Goal: Transaction & Acquisition: Purchase product/service

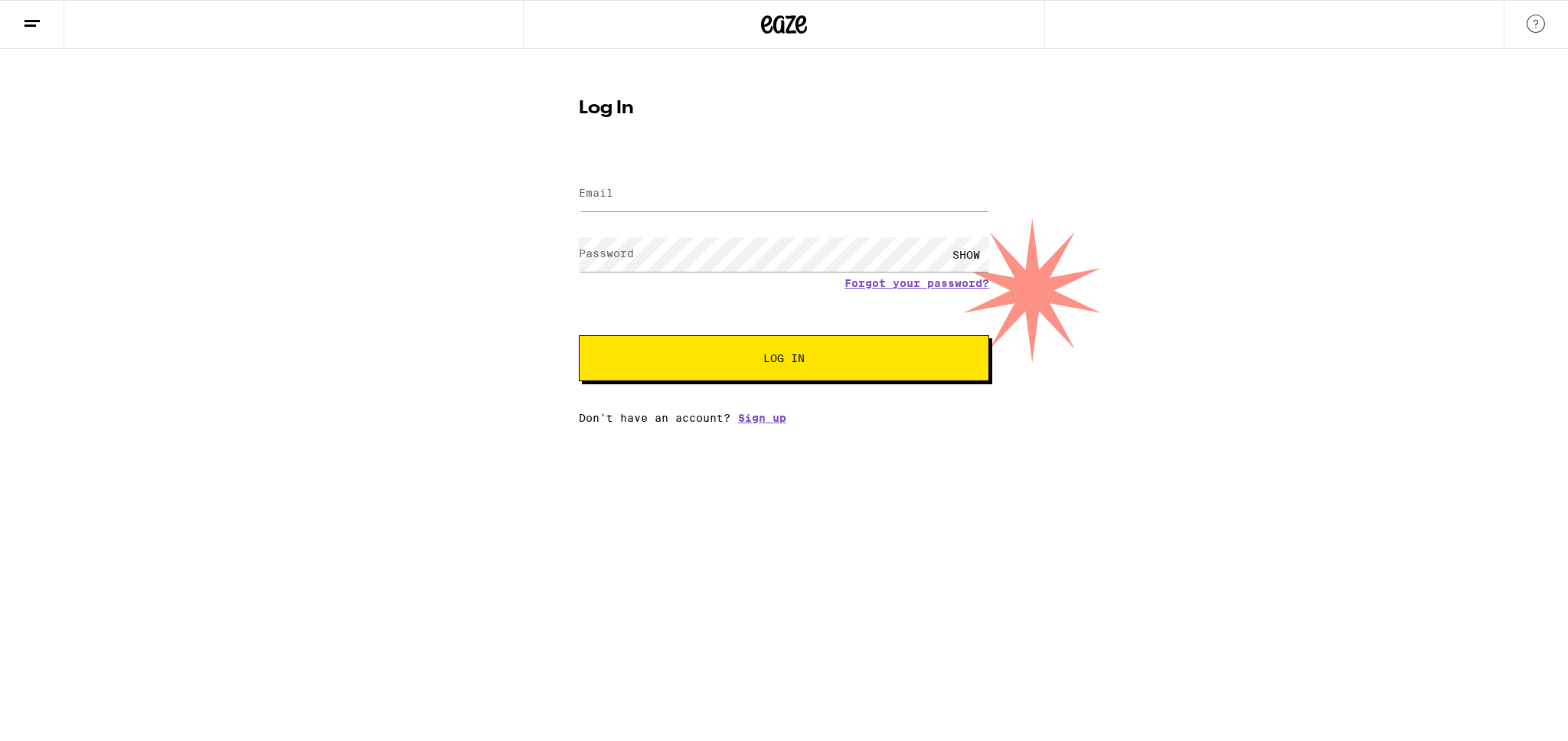
type input "[EMAIL_ADDRESS][DOMAIN_NAME]"
click at [695, 354] on span "Log In" at bounding box center [784, 358] width 286 height 11
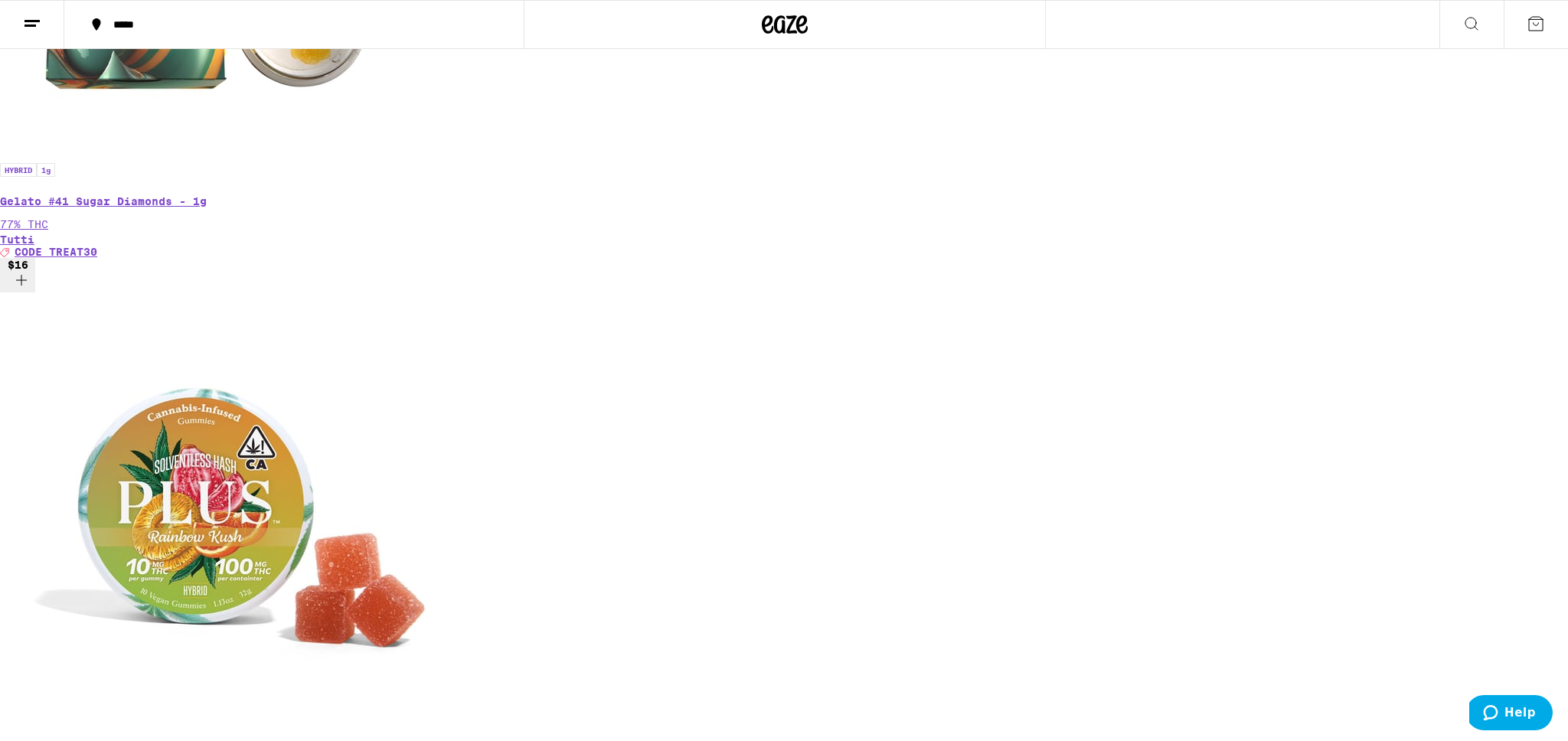
scroll to position [1829, 0]
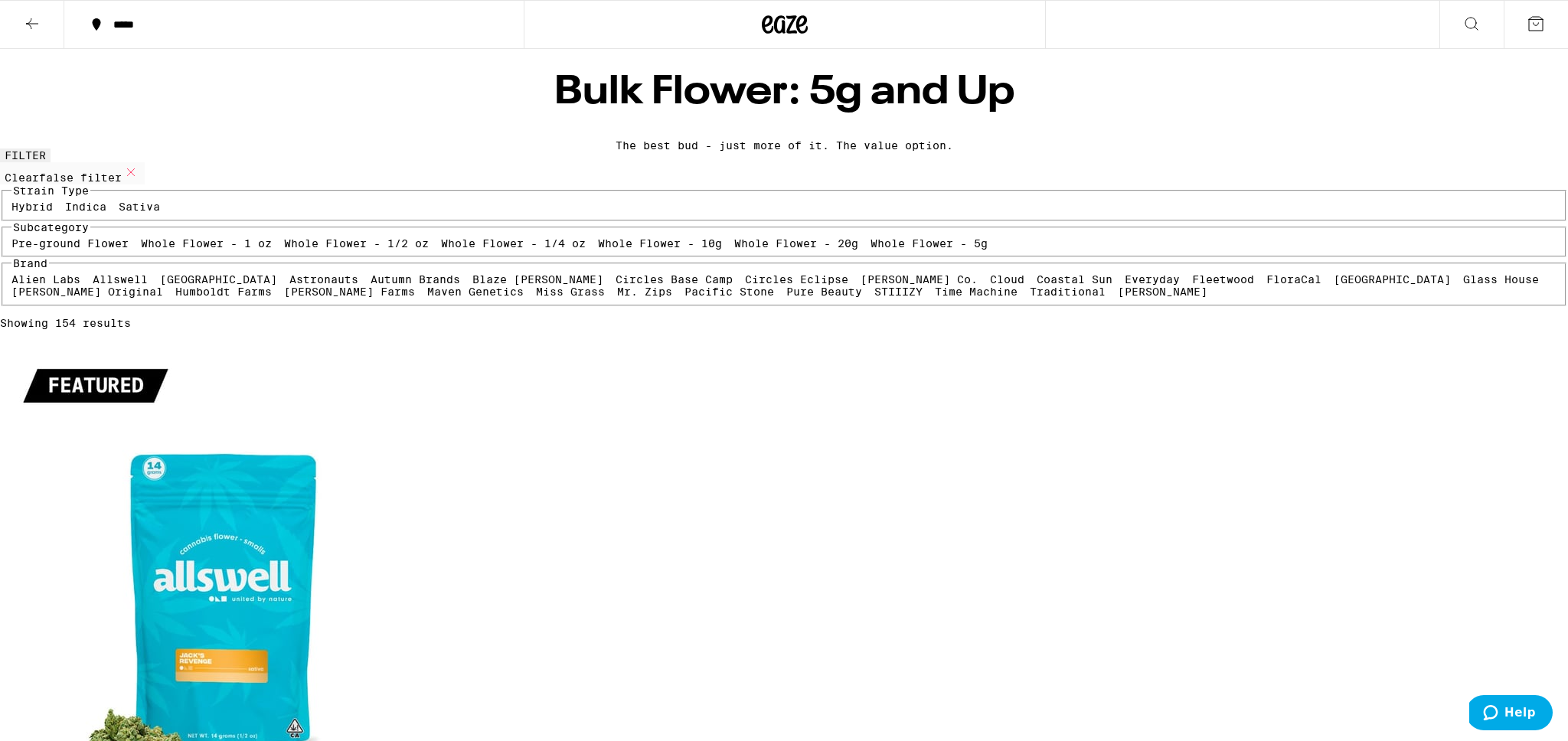
click at [160, 213] on label "Sativa" at bounding box center [139, 207] width 41 height 13
click at [123, 203] on input "Sativa" at bounding box center [122, 203] width 1 height 1
click at [160, 213] on label "Sativa" at bounding box center [139, 207] width 41 height 13
click at [123, 203] on input "Sativa" at bounding box center [122, 203] width 1 height 1
click at [160, 213] on label "Sativa" at bounding box center [139, 207] width 41 height 13
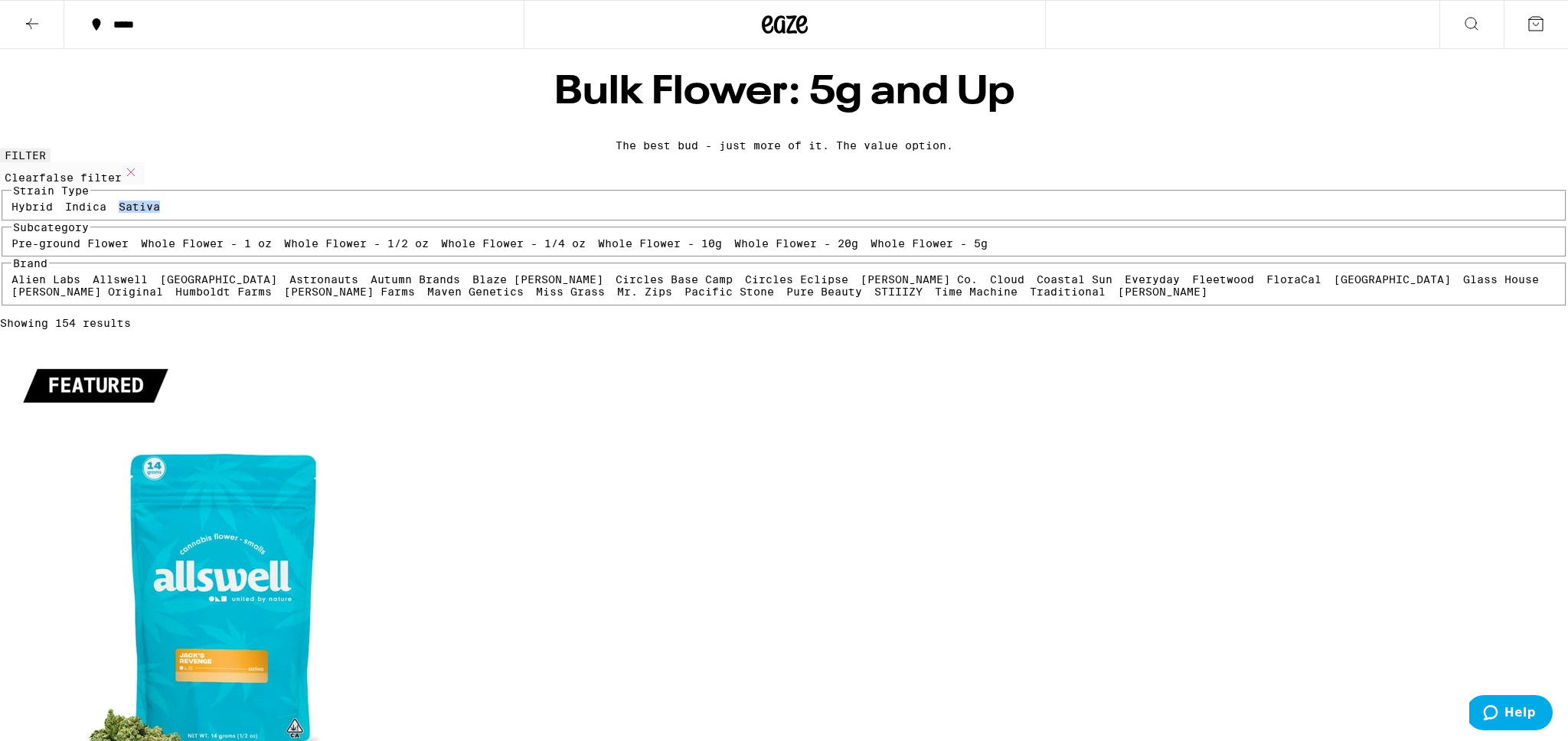
click at [123, 203] on input "Sativa" at bounding box center [122, 203] width 1 height 1
checkbox input "true"
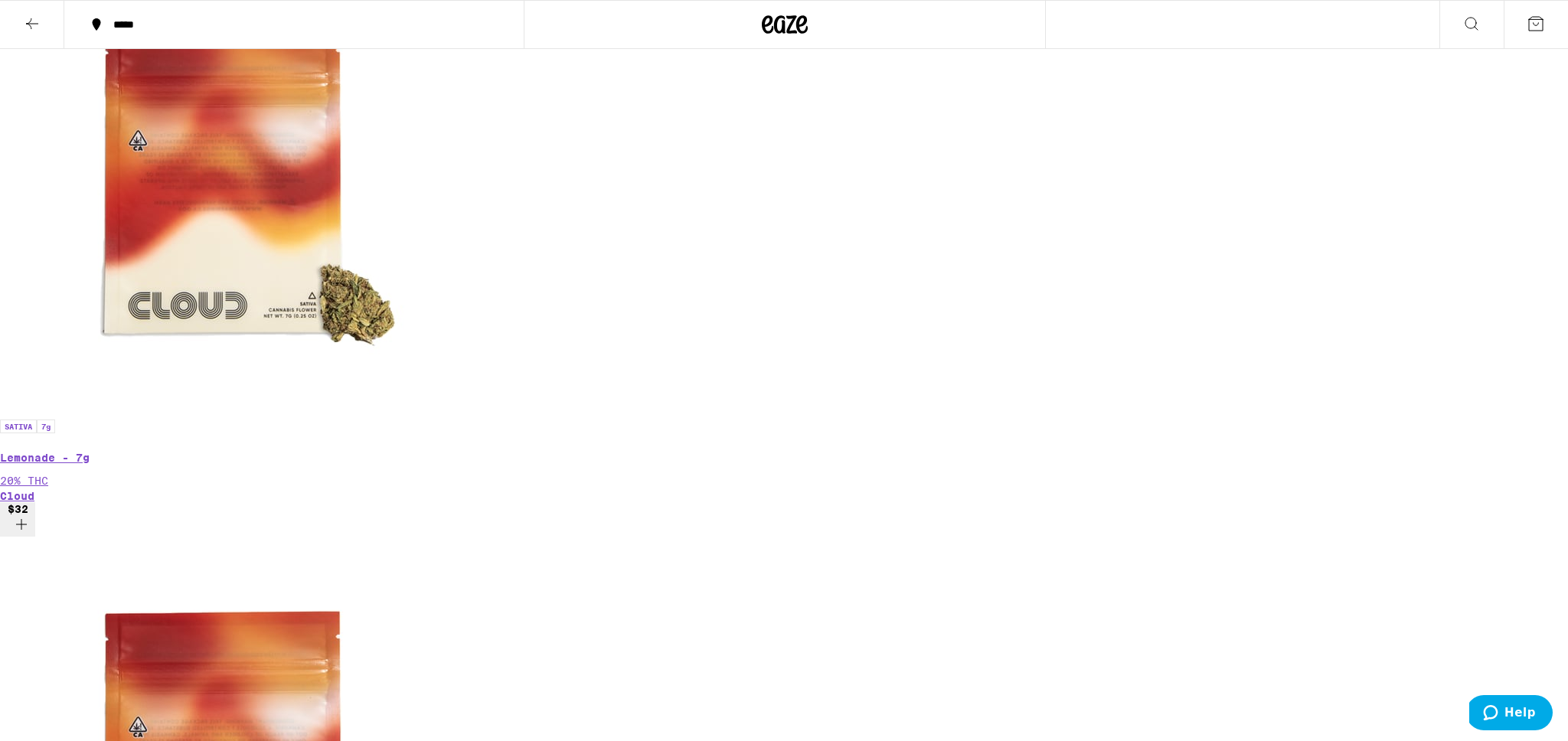
scroll to position [2165, 0]
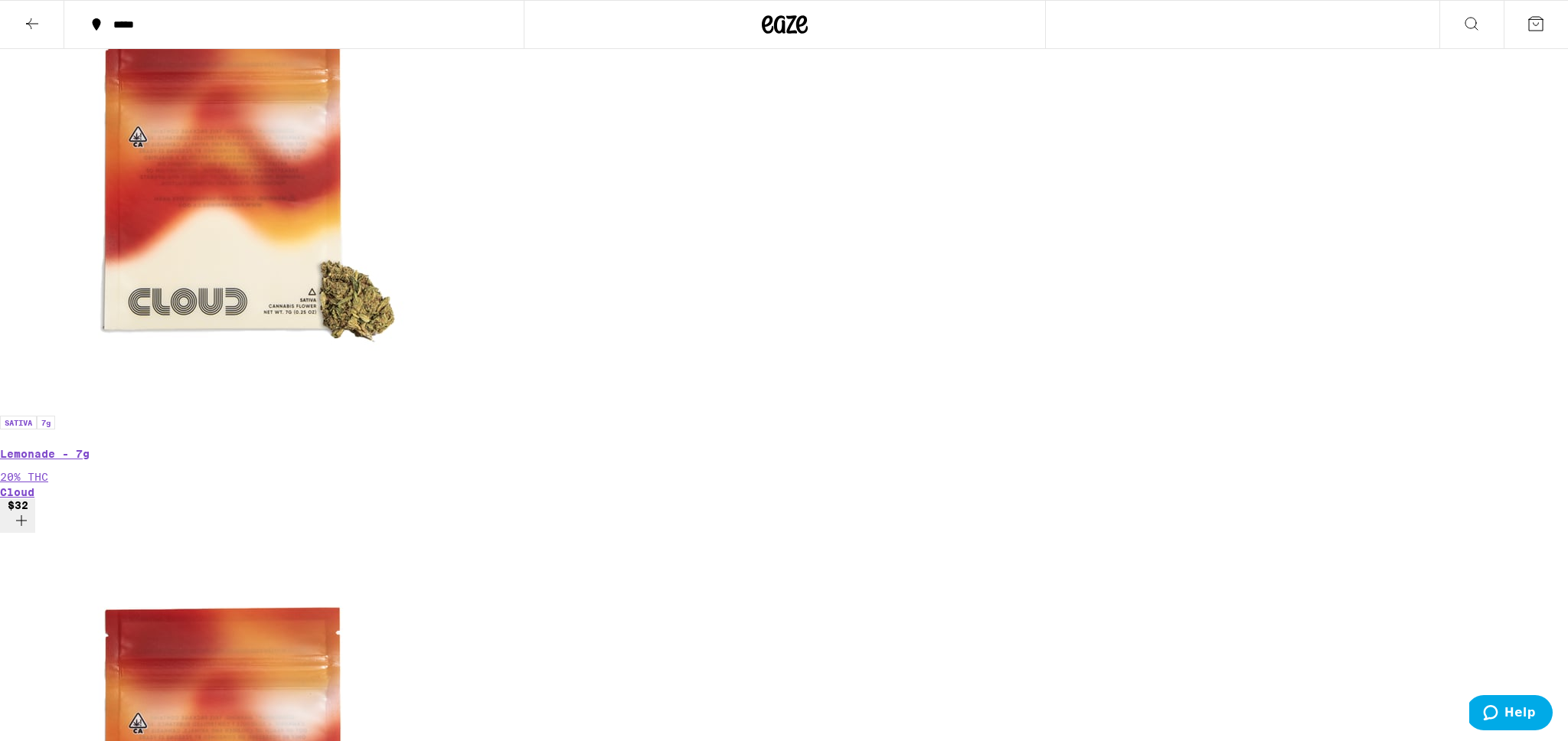
click at [1531, 33] on button "1" at bounding box center [1536, 24] width 64 height 48
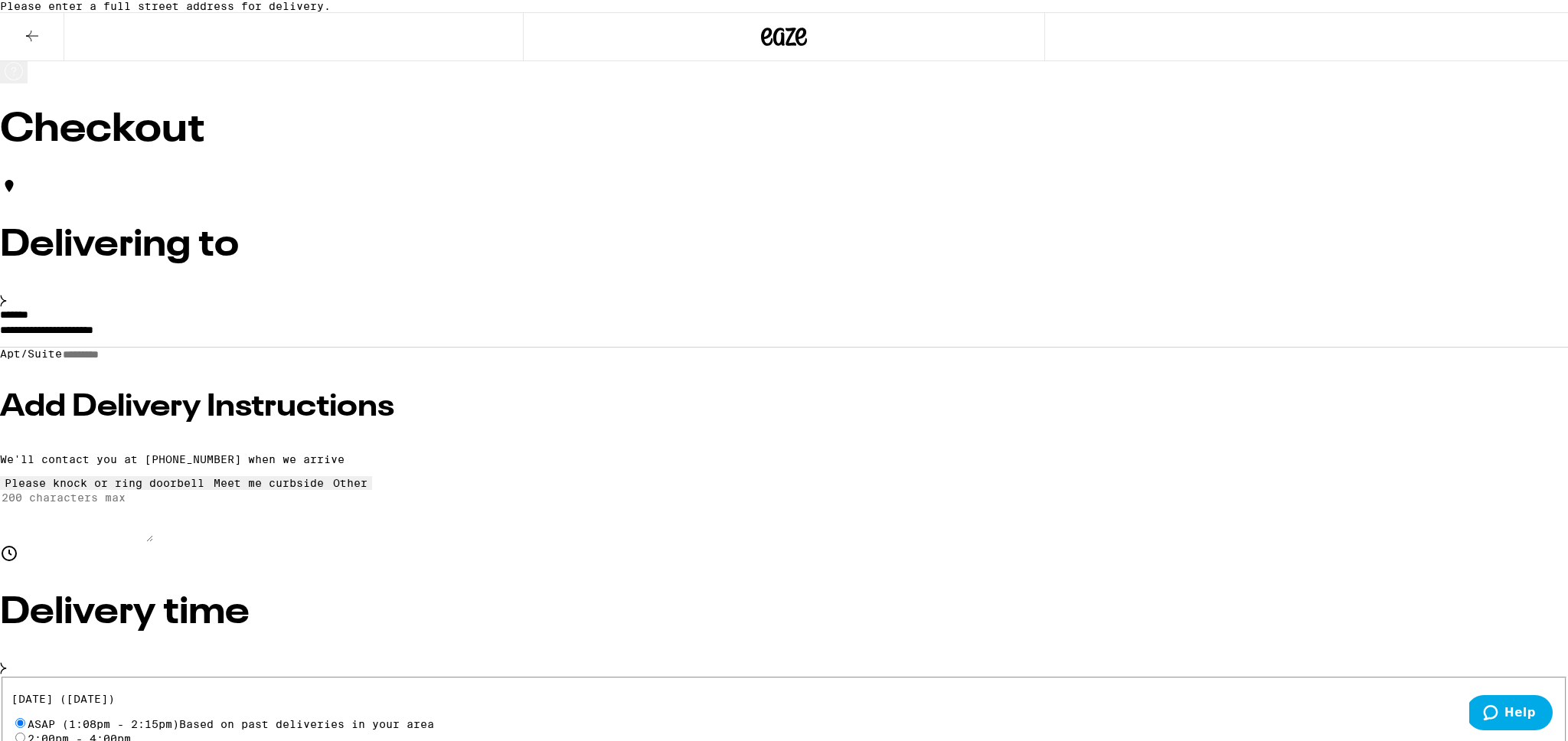
click at [389, 347] on input "**********" at bounding box center [784, 333] width 1568 height 26
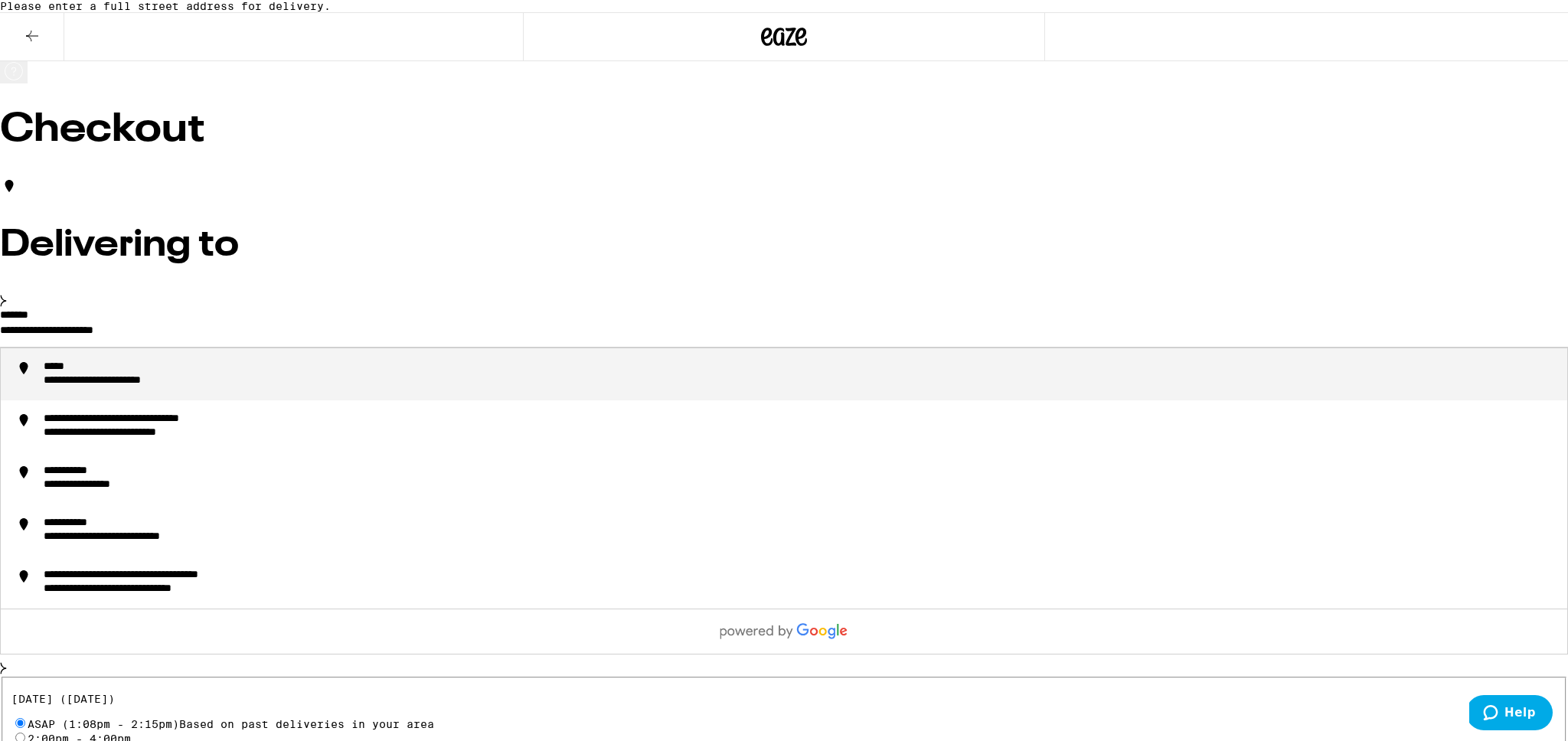
click at [389, 347] on input "**********" at bounding box center [784, 333] width 1568 height 26
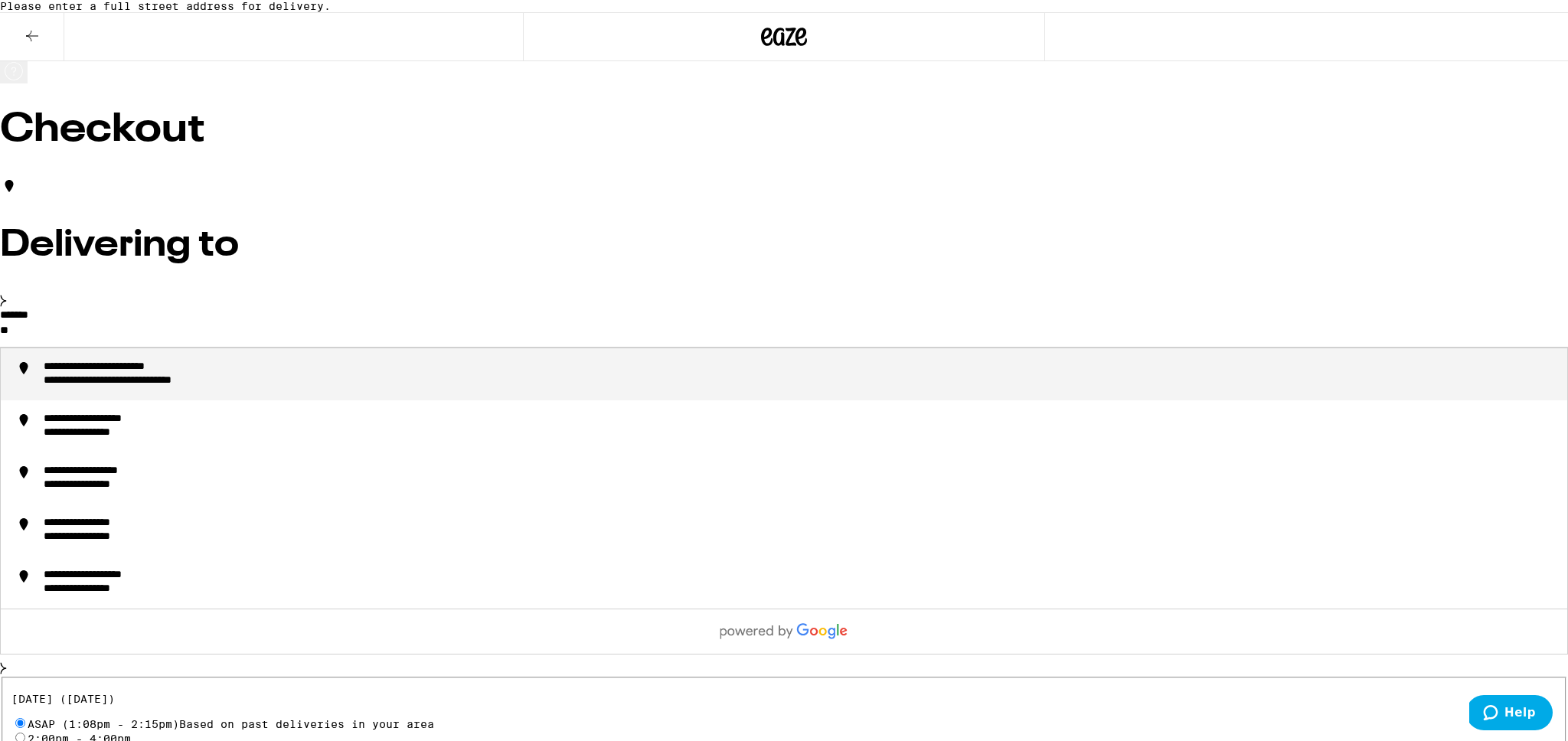
type input "*"
click at [161, 388] on div "**********" at bounding box center [102, 382] width 118 height 14
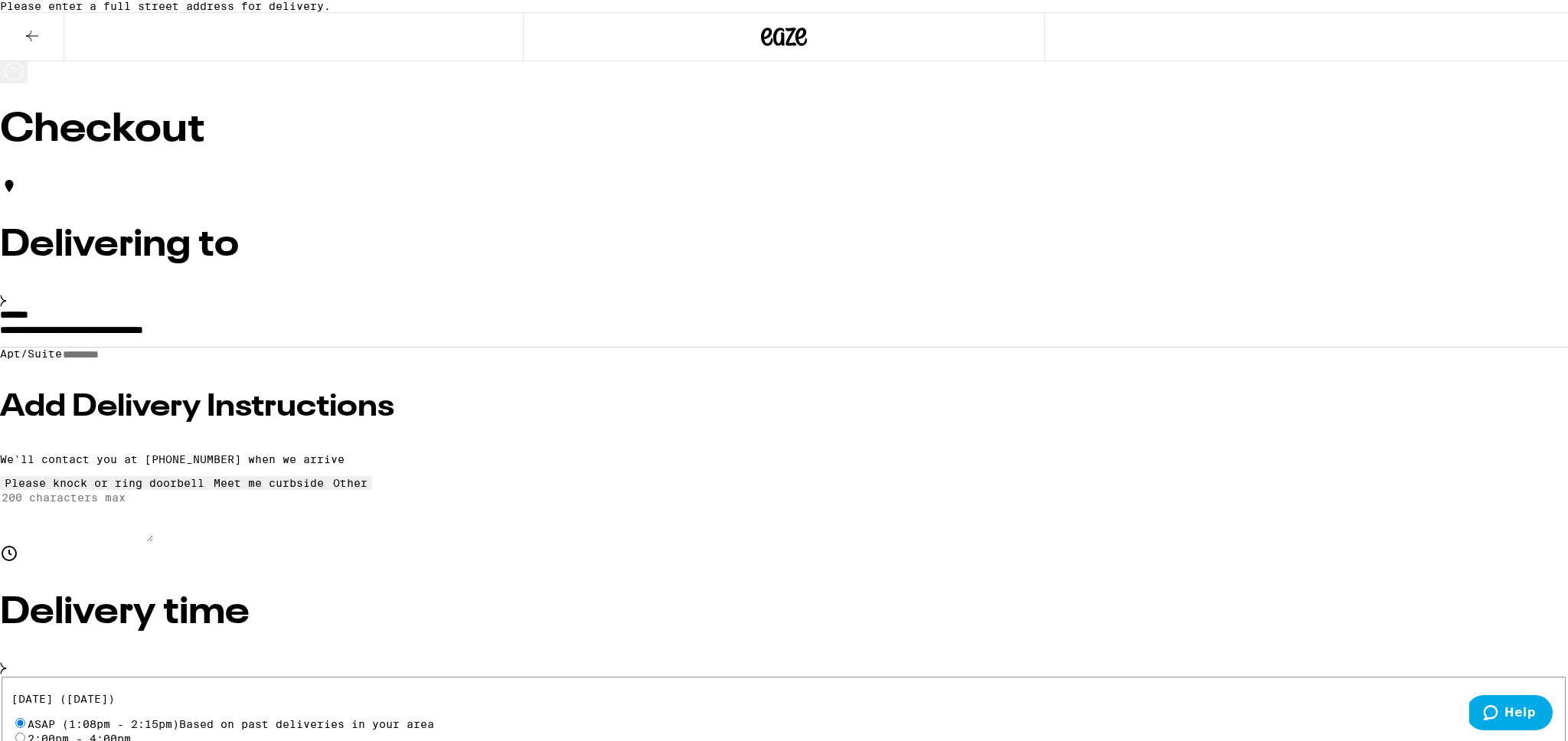
type input "**********"
click at [412, 403] on div "**********" at bounding box center [784, 426] width 1568 height 234
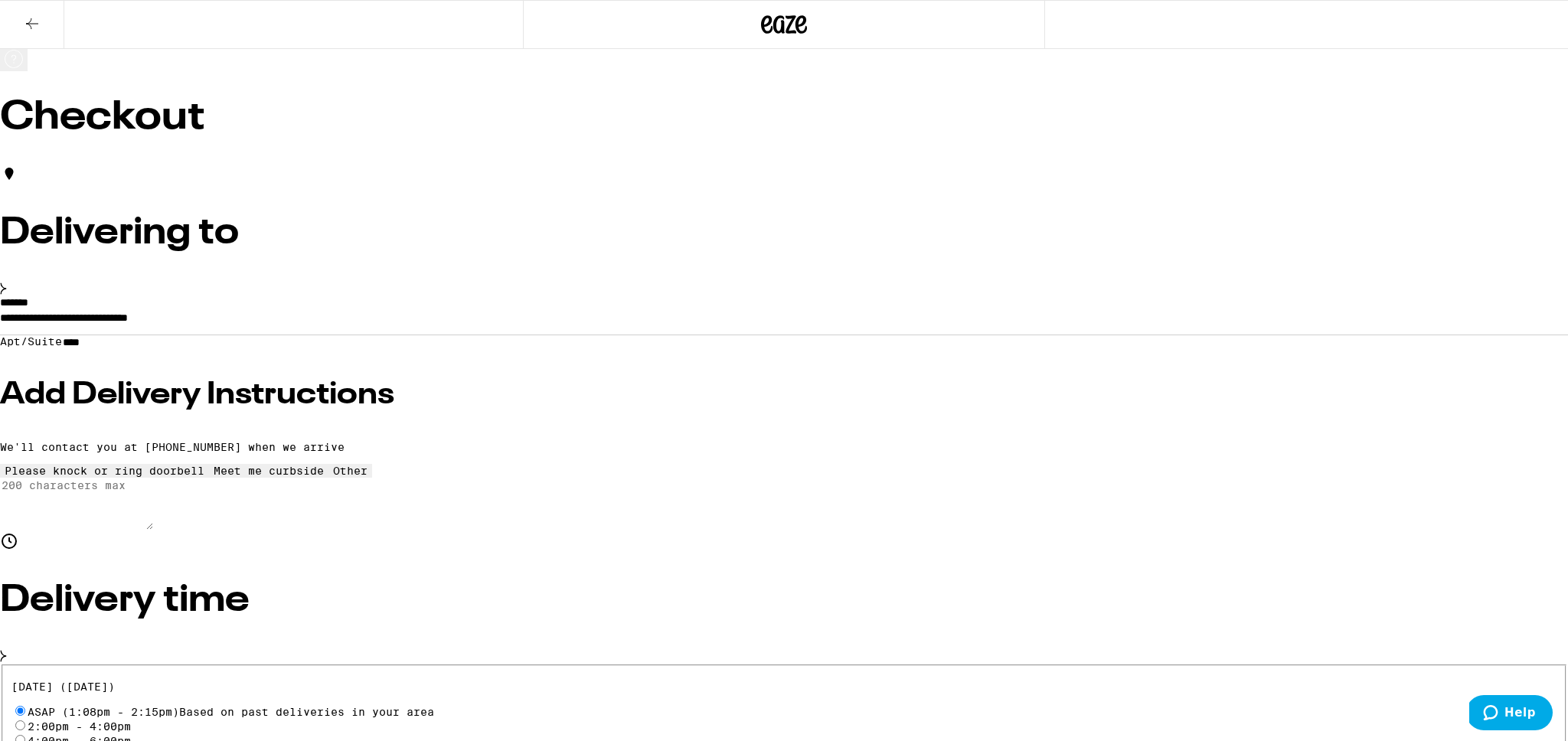
type input "****"
click at [388, 410] on h3 "Add Delivery Instructions" at bounding box center [784, 394] width 1568 height 31
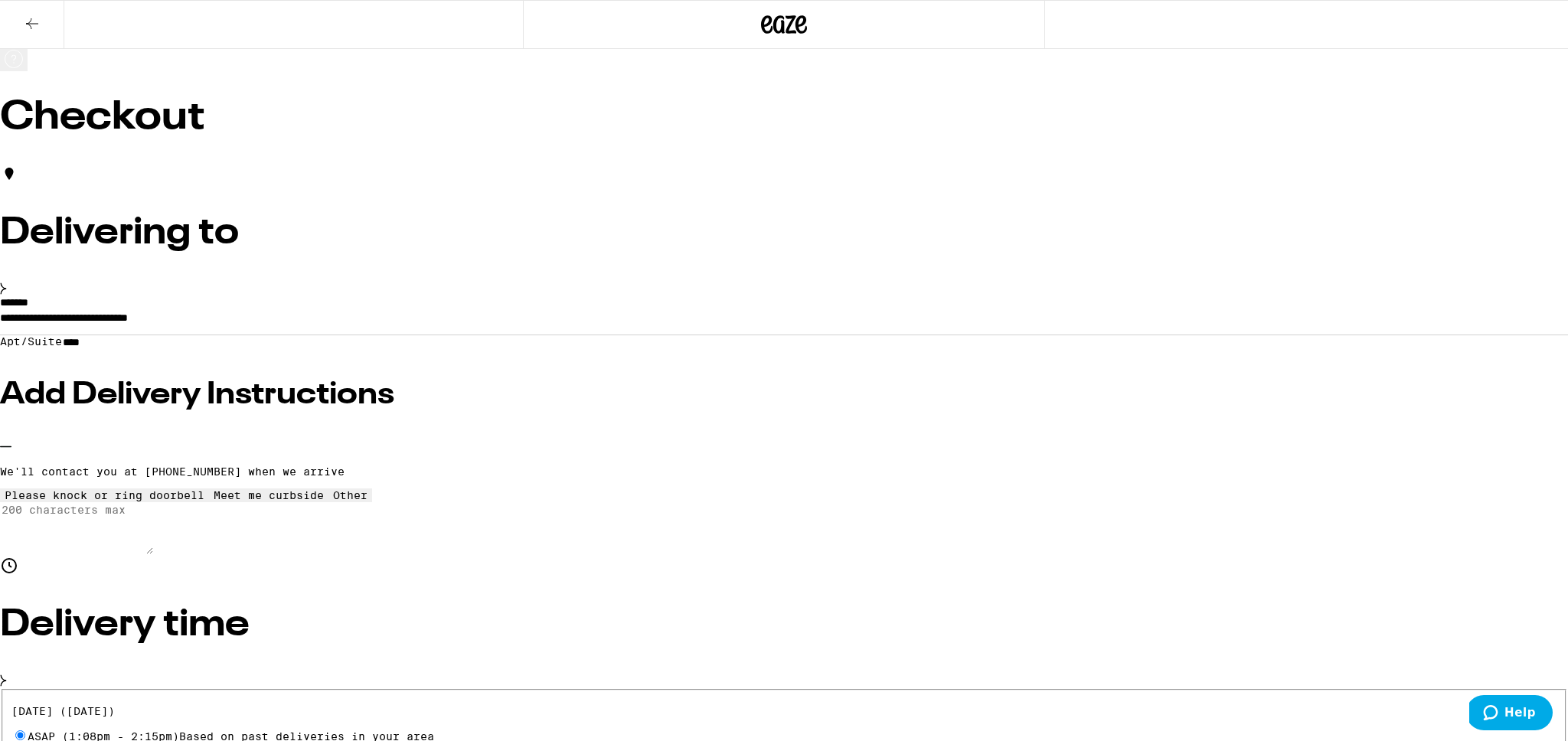
click at [268, 489] on icon at bounding box center [268, 489] width 0 height 0
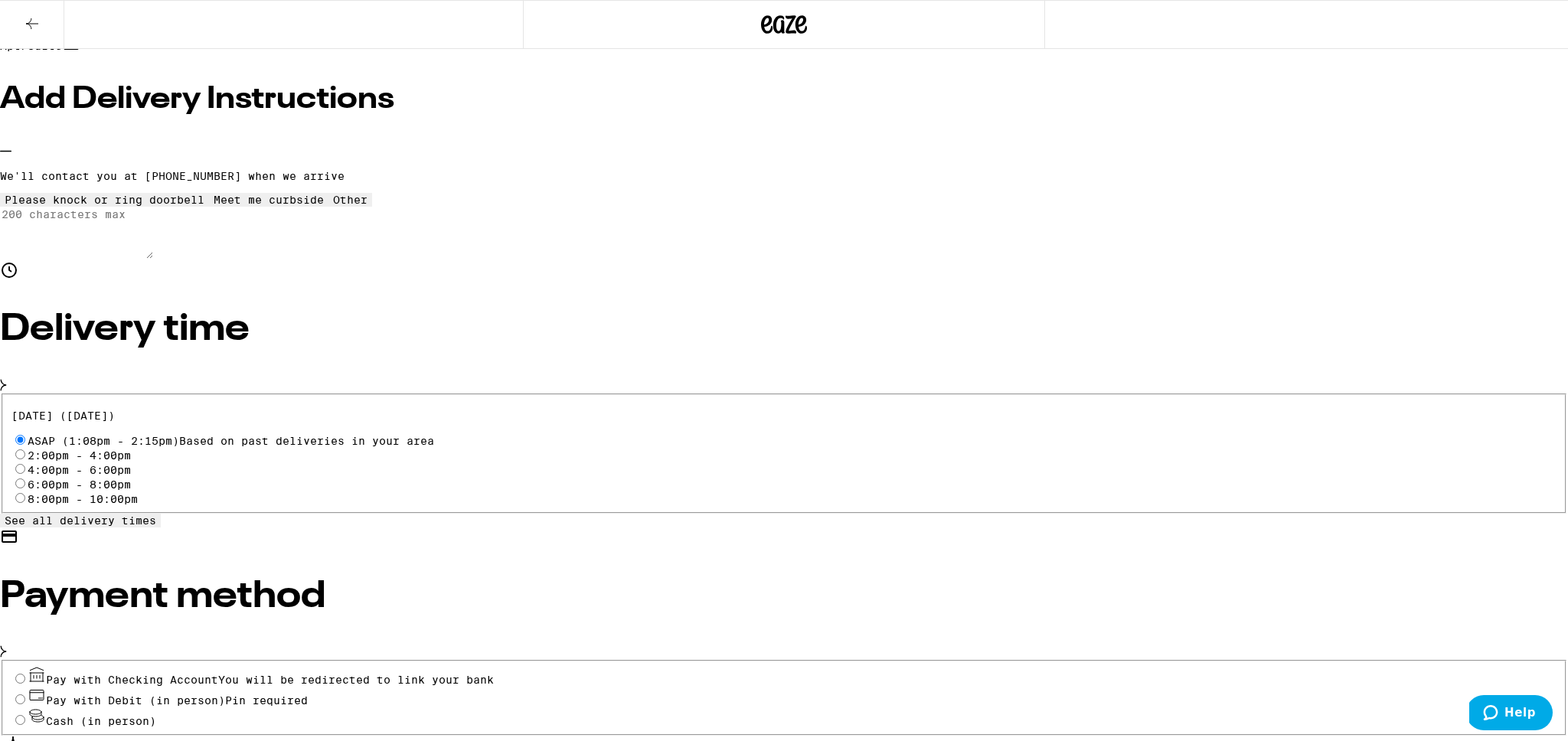
scroll to position [221, 0]
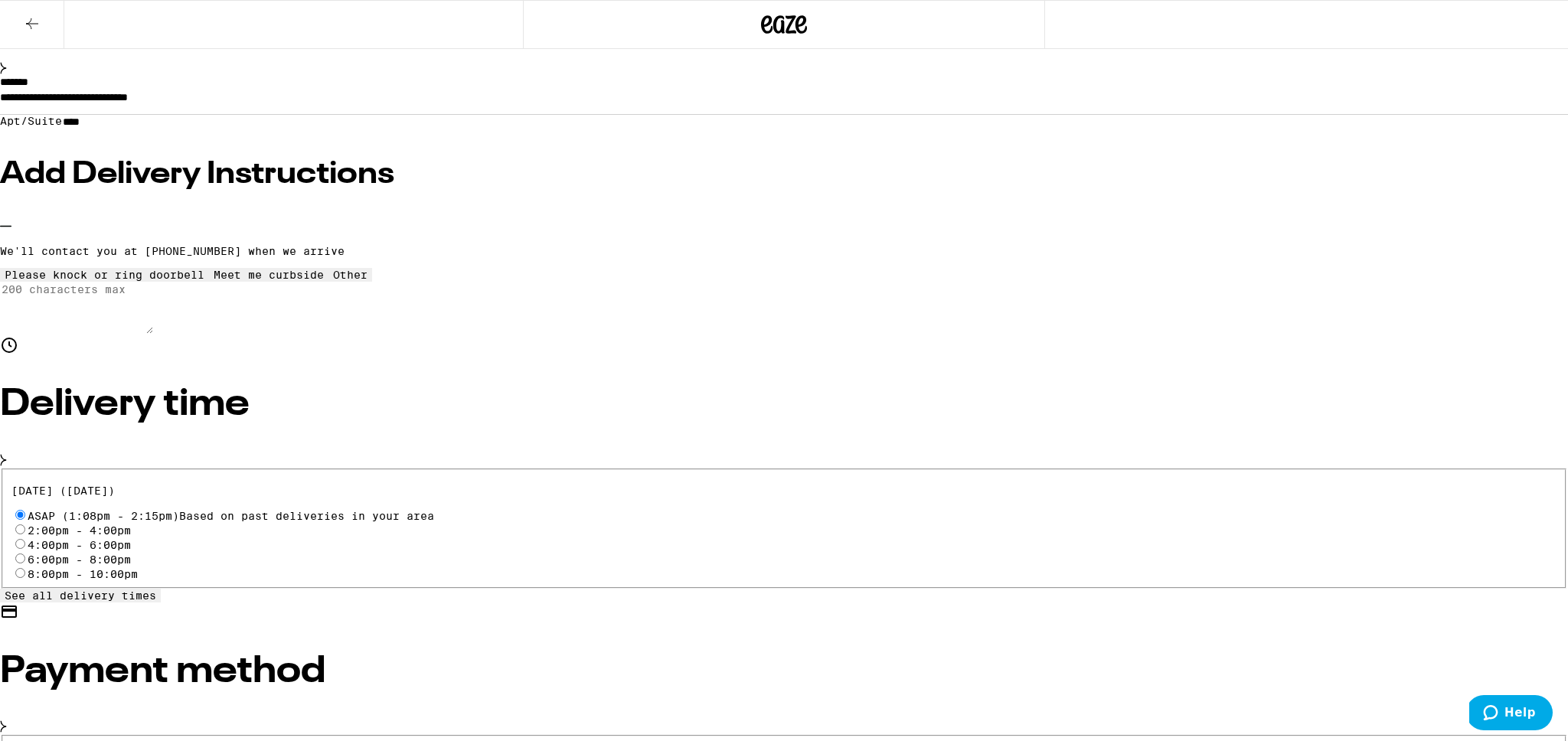
click at [351, 268] on icon at bounding box center [351, 268] width 0 height 0
click at [153, 334] on textarea "Enter any other delivery instructions you want driver to know" at bounding box center [77, 308] width 153 height 52
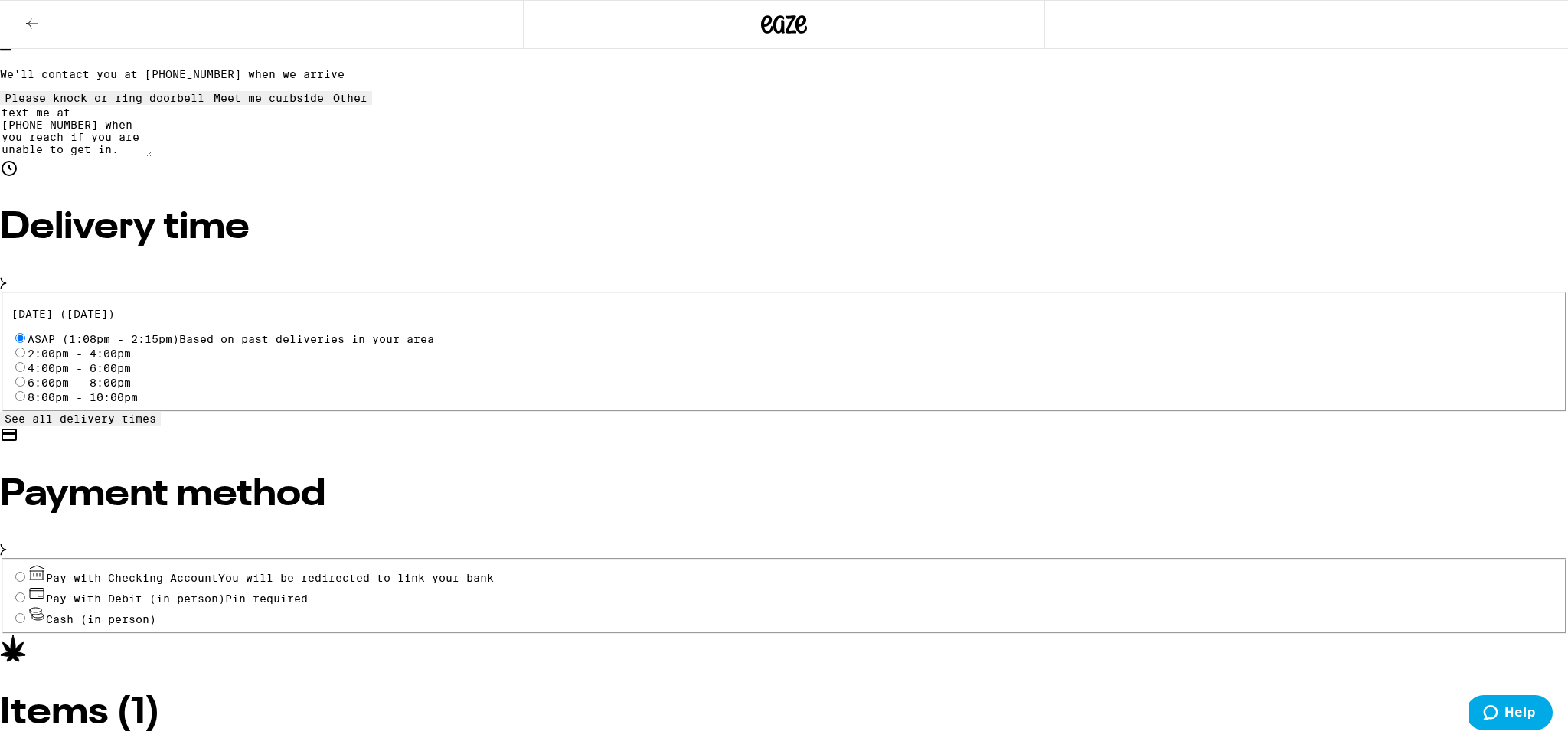
scroll to position [445, 0]
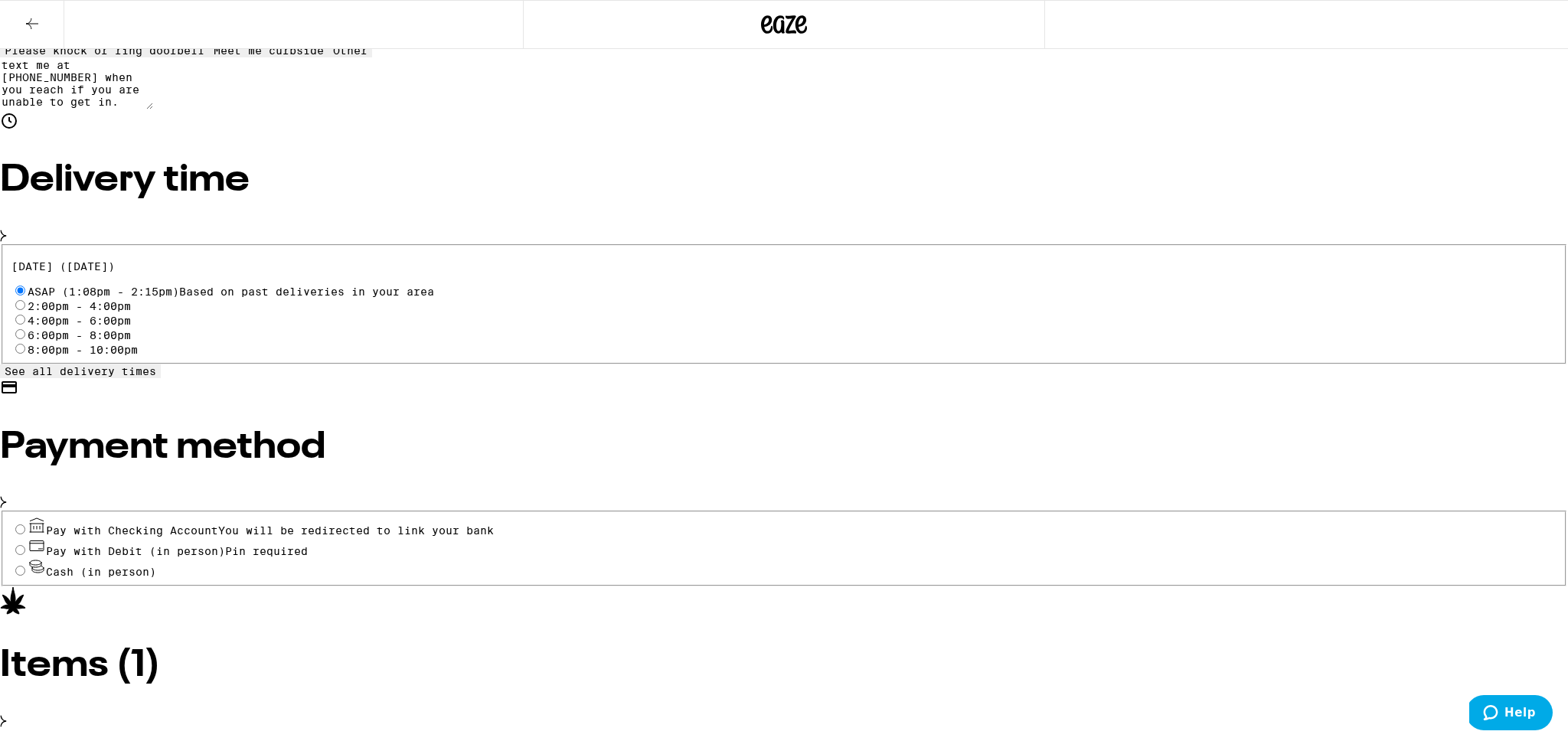
type textarea "text me at [PHONE_NUMBER] when you reach if you are unable to get in."
click at [225, 557] on span "Pay with Debit (in person)" at bounding box center [135, 552] width 179 height 13
click at [25, 555] on input "Pay with Debit (in person) Pin required" at bounding box center [20, 550] width 10 height 10
radio input "true"
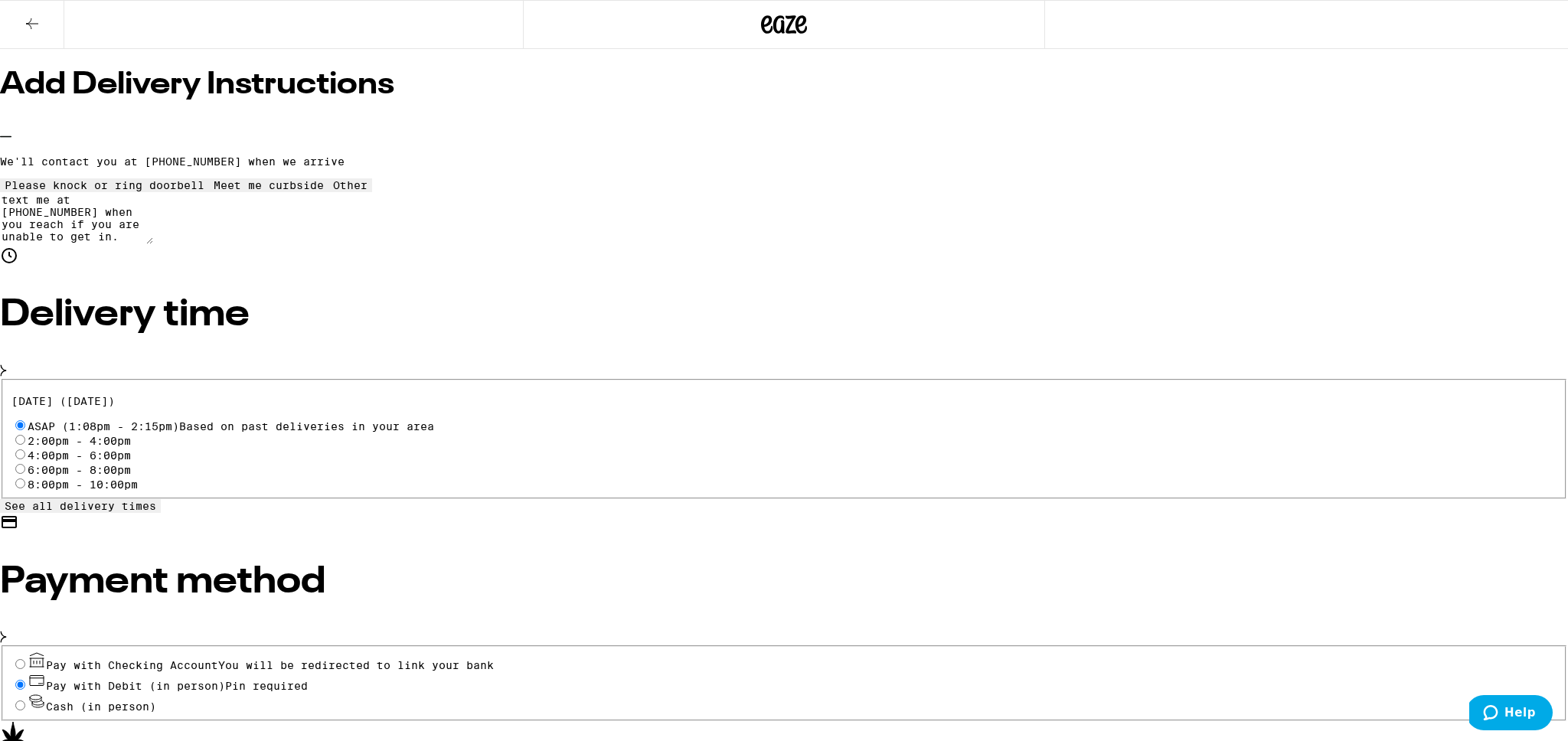
scroll to position [90, 0]
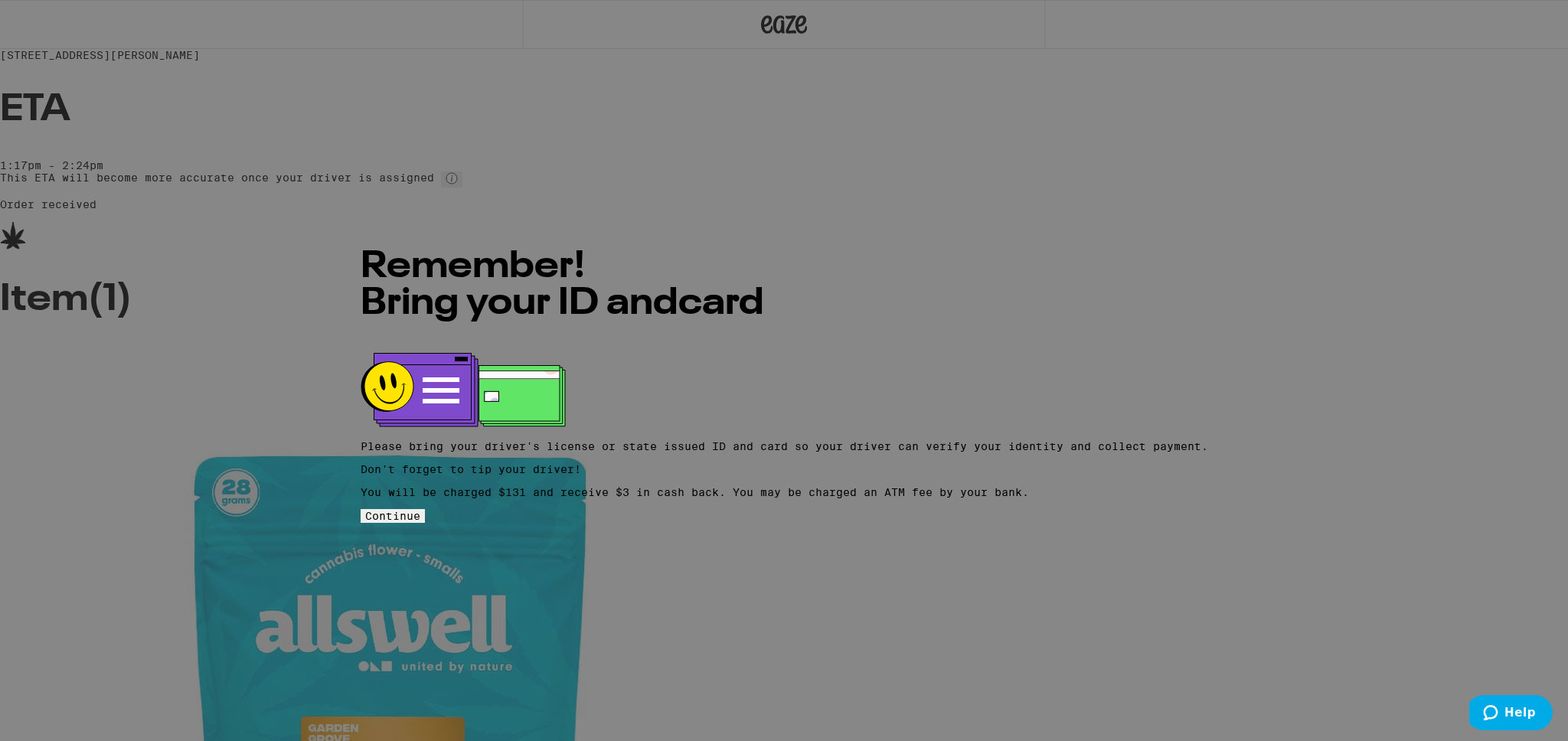
click at [420, 510] on span "Continue" at bounding box center [393, 516] width 55 height 13
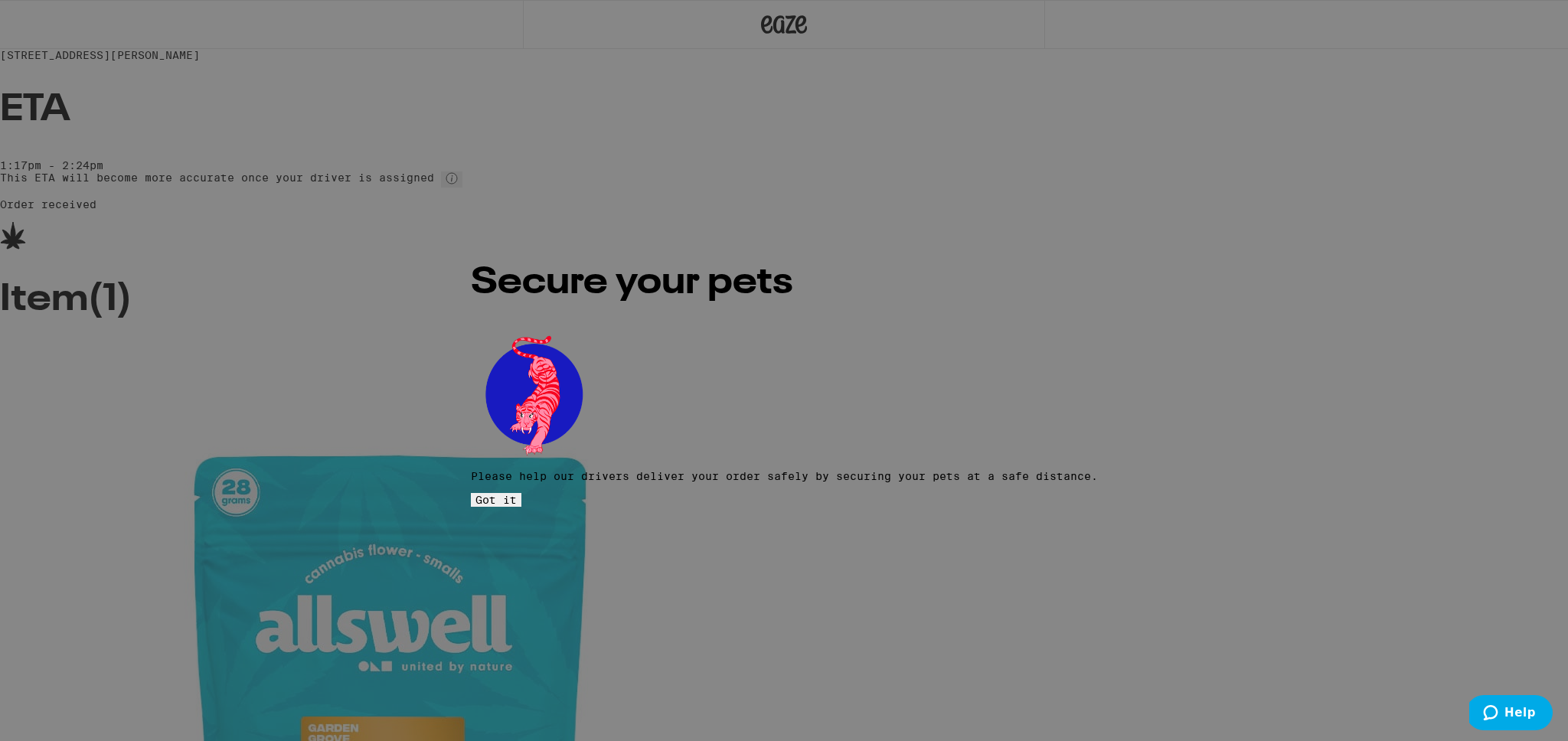
click at [517, 494] on span "Got it" at bounding box center [496, 500] width 41 height 13
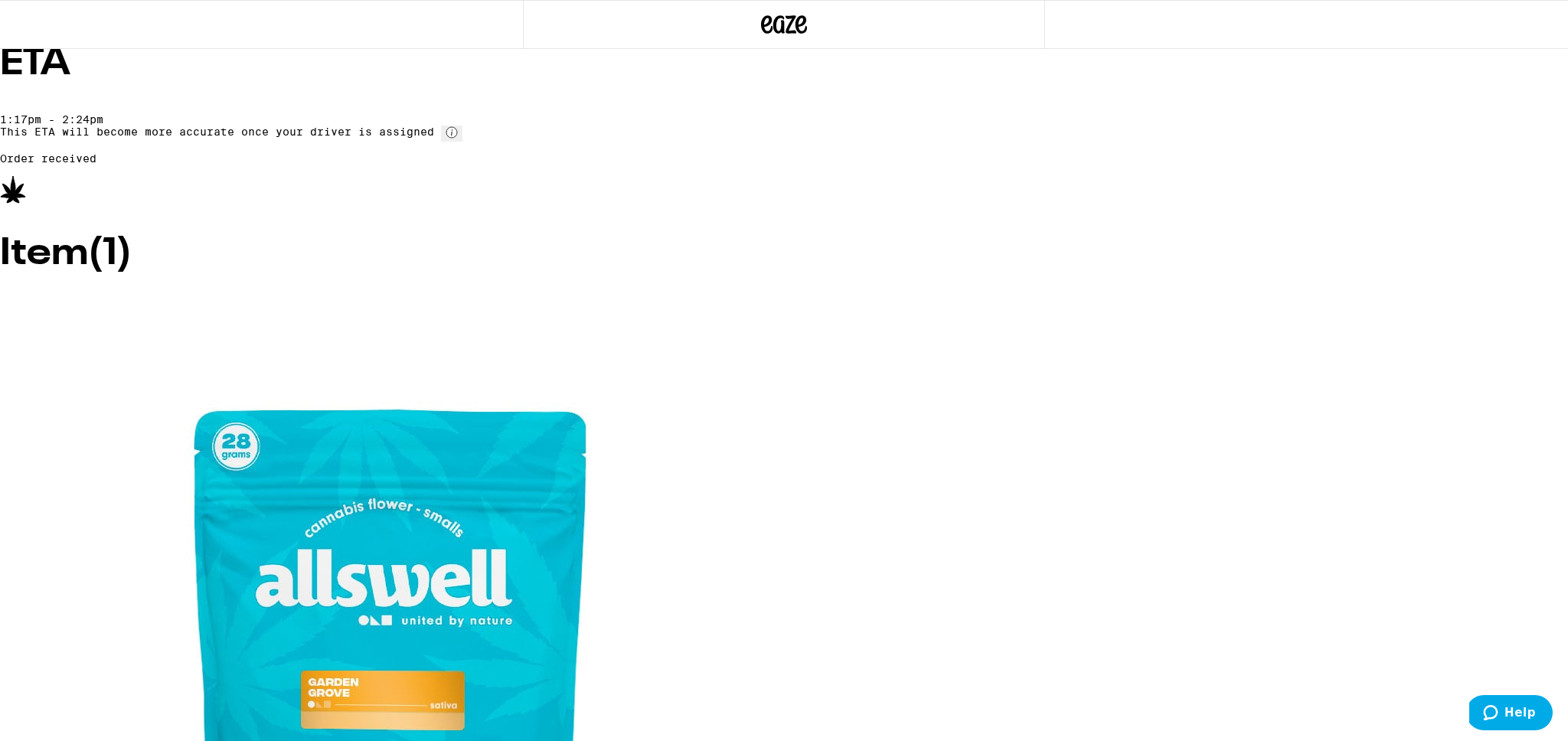
scroll to position [96, 0]
